Goal: Transaction & Acquisition: Register for event/course

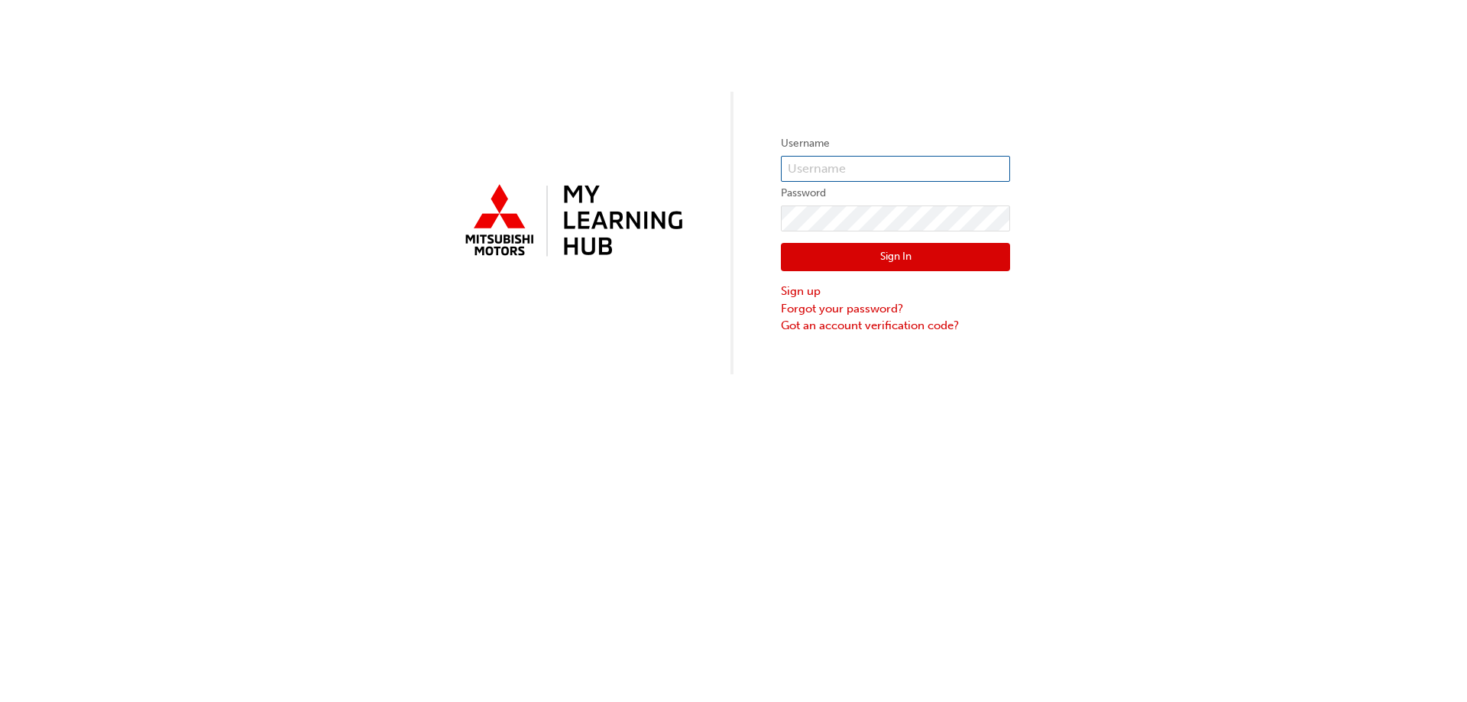
type input "0005901232"
click at [852, 254] on button "Sign In" at bounding box center [895, 257] width 229 height 29
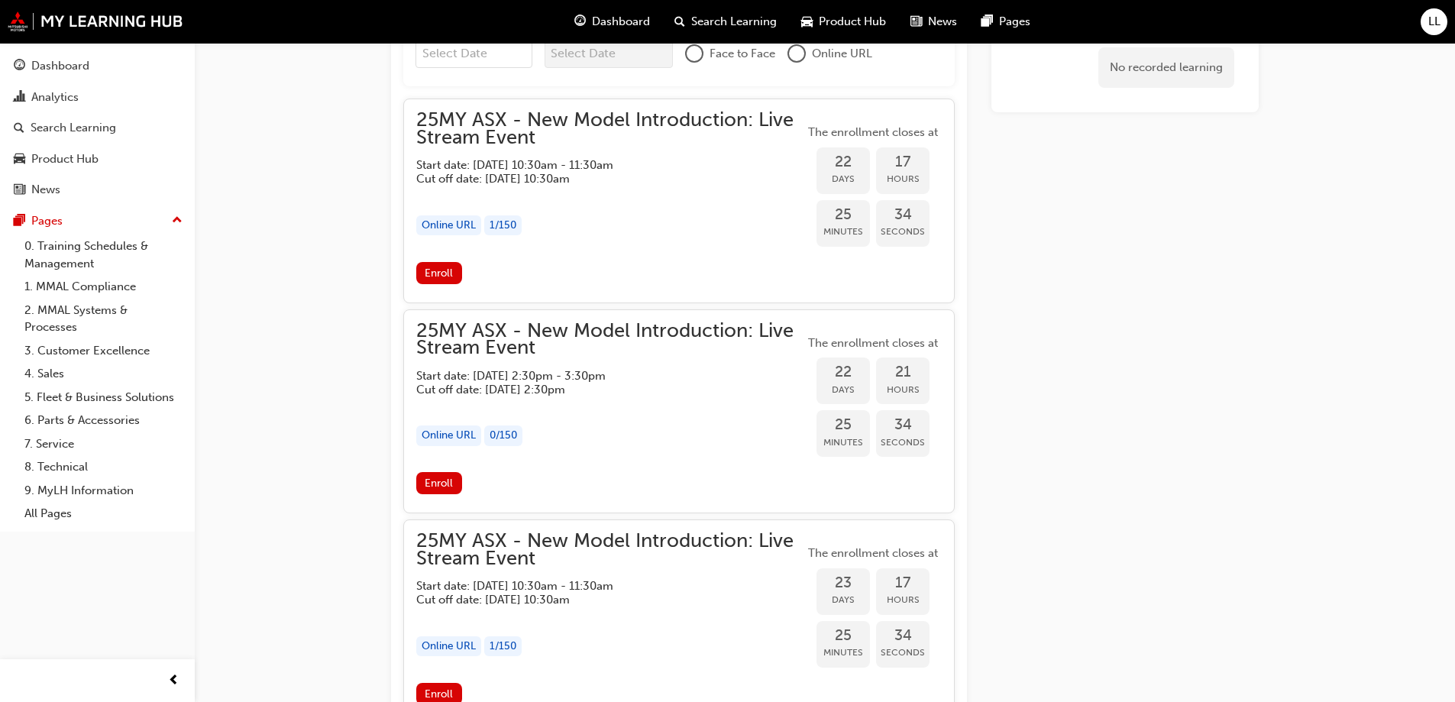
scroll to position [1414, 0]
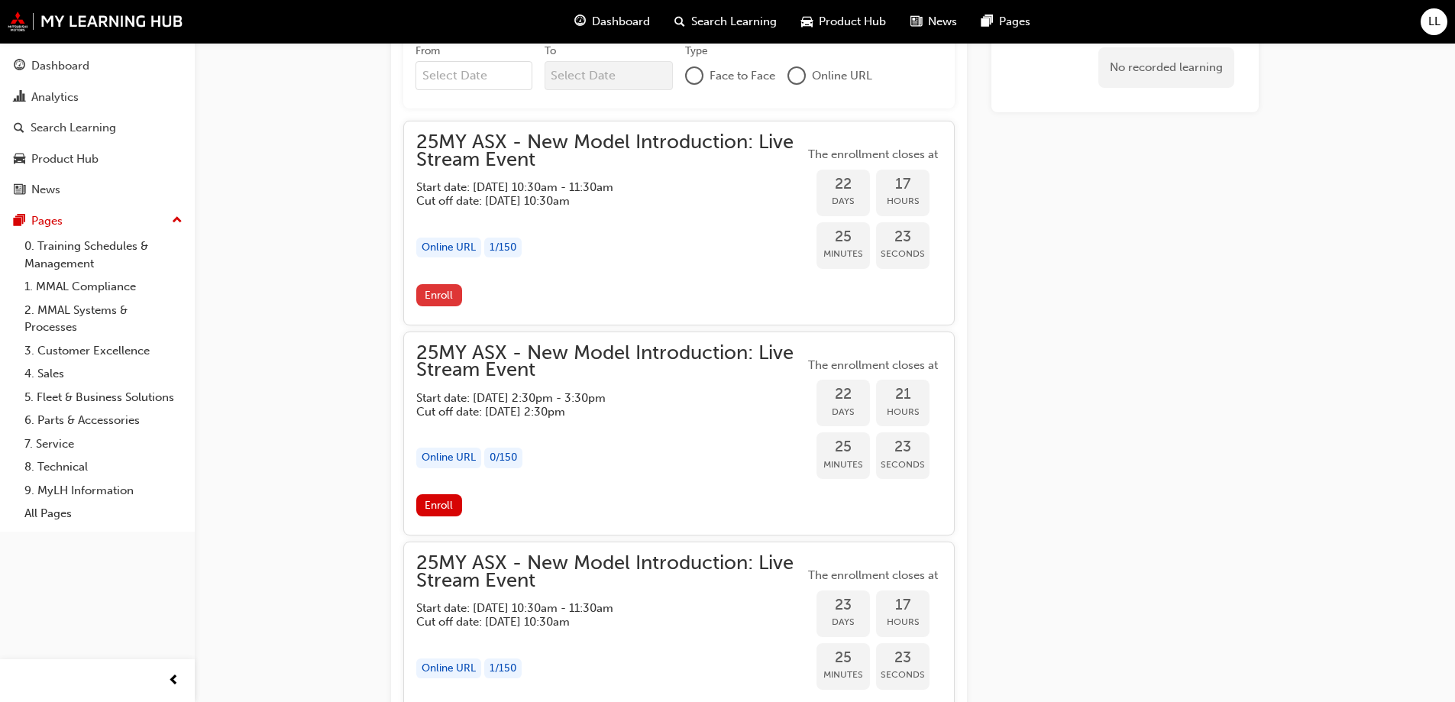
click at [435, 305] on button "Enroll" at bounding box center [439, 295] width 46 height 22
